Goal: Navigation & Orientation: Find specific page/section

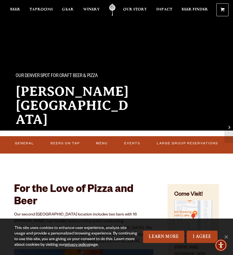
click at [118, 63] on div "Our Denver spot for craft beer & pizza Sloan’s Lake Brewhouse Come visit our 10…" at bounding box center [76, 108] width 135 height 106
click at [149, 68] on div "Our Denver spot for craft beer & pizza Sloan’s Lake Brewhouse Come visit our 10…" at bounding box center [116, 108] width 233 height 106
click at [170, 74] on div "Our Denver spot for craft beer & pizza Sloan’s Lake Brewhouse Come visit our 10…" at bounding box center [116, 108] width 233 height 106
